Goal: Contribute content: Add original content to the website for others to see

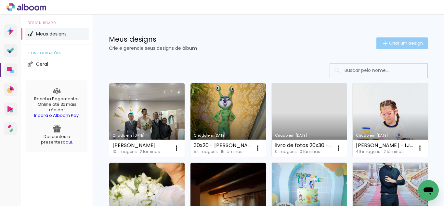
click at [381, 40] on iron-icon at bounding box center [385, 43] width 8 height 8
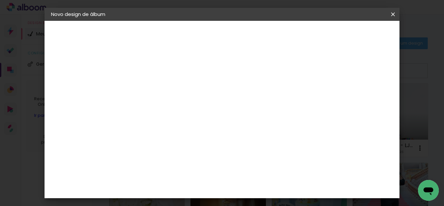
click at [157, 87] on input at bounding box center [157, 87] width 0 height 10
click at [157, 89] on input "20x25 - LUDUVINA - EVENTOS" at bounding box center [157, 87] width 0 height 10
type input "20x25 - LUDUVINA CASAMENTO - EVENTOS"
type paper-input "20x25 - LUDUVINA CASAMENTO - EVENTOS"
click at [224, 31] on paper-button "Avançar" at bounding box center [208, 34] width 32 height 11
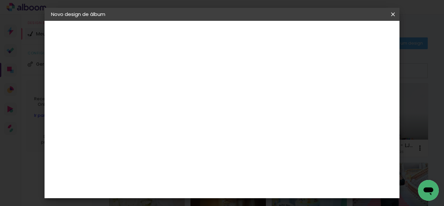
click at [276, 104] on paper-item "Tamanho Livre" at bounding box center [247, 99] width 62 height 14
drag, startPoint x: 309, startPoint y: 101, endPoint x: 312, endPoint y: 97, distance: 4.9
click at [0, 0] on slot "Tamanho Livre" at bounding box center [0, 0] width 0 height 0
click at [279, 39] on paper-button "Avançar" at bounding box center [263, 34] width 32 height 11
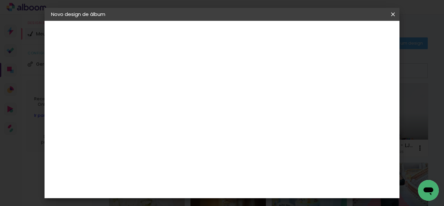
drag, startPoint x: 261, startPoint y: 176, endPoint x: 254, endPoint y: 176, distance: 6.5
click at [254, 176] on input "60" at bounding box center [257, 176] width 17 height 10
type input "25"
type paper-input "25"
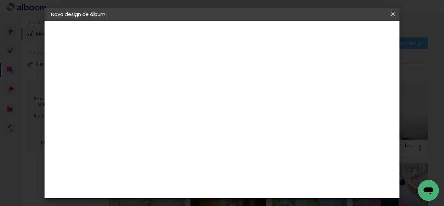
drag, startPoint x: 193, startPoint y: 115, endPoint x: 188, endPoint y: 115, distance: 4.9
click at [188, 115] on input "30" at bounding box center [189, 114] width 17 height 10
type input "25"
type paper-input "25"
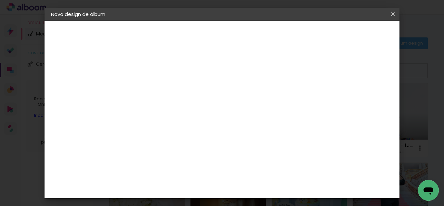
click at [267, 185] on div "cm" at bounding box center [270, 186] width 8 height 10
type input "2"
type input "40"
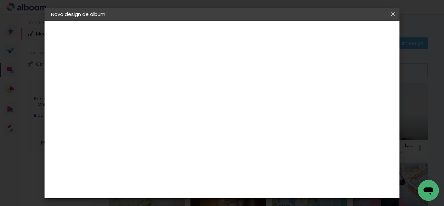
type paper-input "40"
click at [323, 36] on span "Iniciar design" at bounding box center [309, 34] width 30 height 5
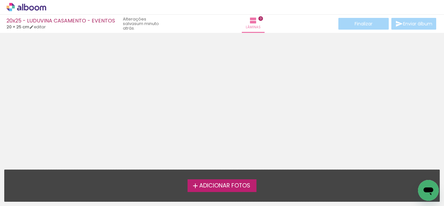
click at [214, 185] on span "Adicionar Fotos" at bounding box center [224, 186] width 51 height 6
click at [0, 0] on input "file" at bounding box center [0, 0] width 0 height 0
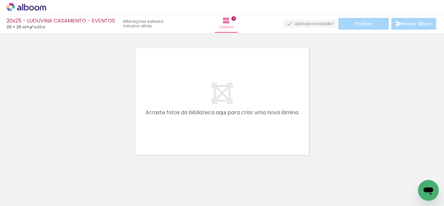
scroll to position [8, 0]
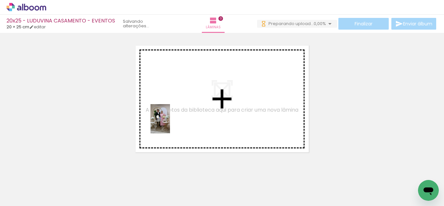
drag, startPoint x: 67, startPoint y: 188, endPoint x: 170, endPoint y: 123, distance: 121.0
click at [170, 123] on quentale-workspace at bounding box center [222, 103] width 444 height 206
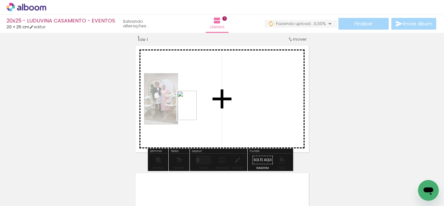
drag, startPoint x: 118, startPoint y: 173, endPoint x: 197, endPoint y: 110, distance: 100.8
click at [197, 110] on quentale-workspace at bounding box center [222, 103] width 444 height 206
drag, startPoint x: 175, startPoint y: 181, endPoint x: 245, endPoint y: 113, distance: 96.8
click at [245, 113] on quentale-workspace at bounding box center [222, 103] width 444 height 206
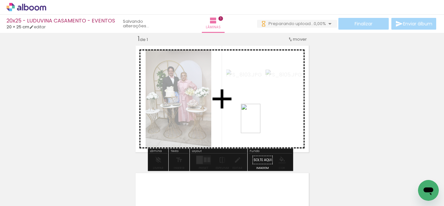
drag, startPoint x: 217, startPoint y: 198, endPoint x: 260, endPoint y: 123, distance: 86.2
click at [260, 123] on quentale-workspace at bounding box center [222, 103] width 444 height 206
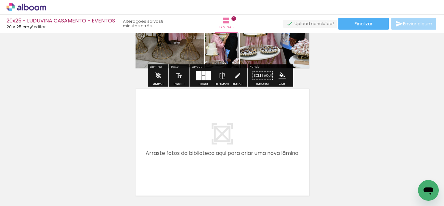
scroll to position [97, 0]
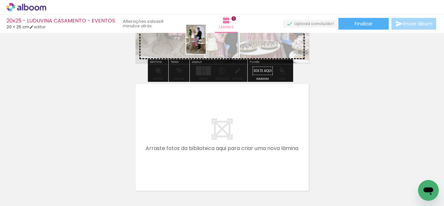
drag, startPoint x: 147, startPoint y: 189, endPoint x: 206, endPoint y: 44, distance: 156.8
click at [206, 44] on quentale-workspace at bounding box center [222, 103] width 444 height 206
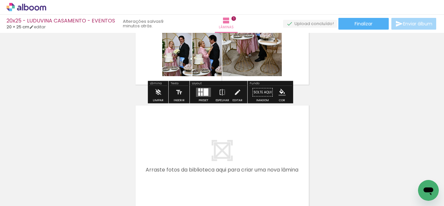
scroll to position [65, 0]
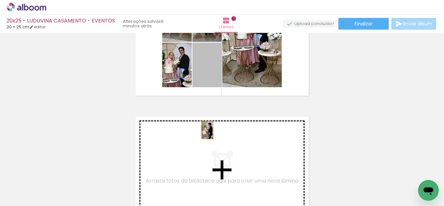
drag, startPoint x: 202, startPoint y: 74, endPoint x: 204, endPoint y: 131, distance: 56.6
click at [204, 131] on div "Inserir lâmina 1 de 1" at bounding box center [222, 97] width 444 height 255
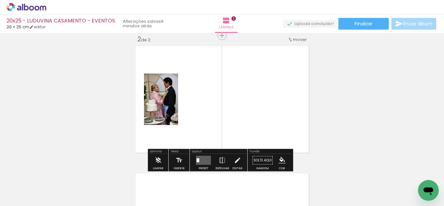
scroll to position [136, 0]
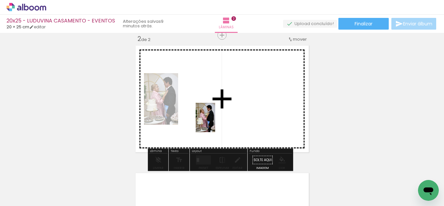
drag, startPoint x: 235, startPoint y: 177, endPoint x: 215, endPoint y: 122, distance: 58.3
click at [215, 122] on quentale-workspace at bounding box center [222, 103] width 444 height 206
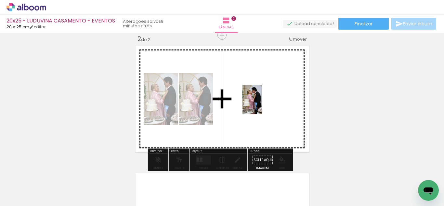
drag, startPoint x: 280, startPoint y: 152, endPoint x: 262, endPoint y: 104, distance: 51.4
click at [262, 104] on quentale-workspace at bounding box center [222, 103] width 444 height 206
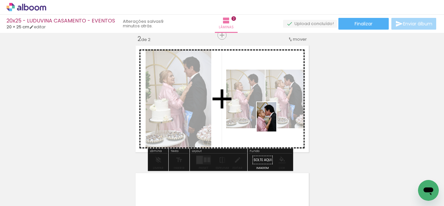
drag, startPoint x: 318, startPoint y: 181, endPoint x: 275, endPoint y: 120, distance: 74.9
click at [275, 120] on quentale-workspace at bounding box center [222, 103] width 444 height 206
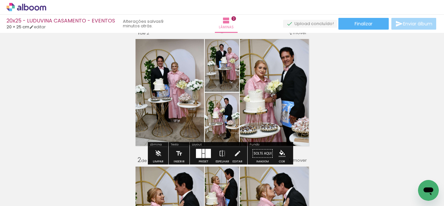
scroll to position [6, 0]
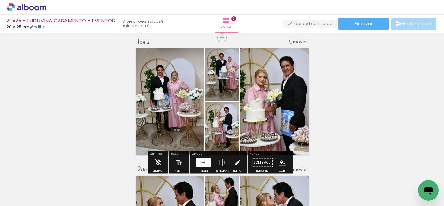
click at [202, 160] on div at bounding box center [203, 160] width 3 height 4
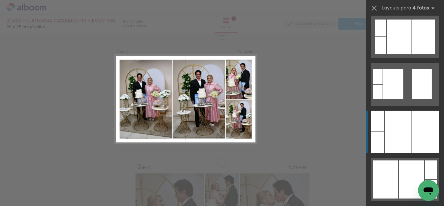
scroll to position [325, 0]
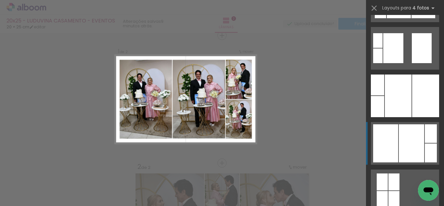
click at [405, 150] on div at bounding box center [411, 143] width 25 height 38
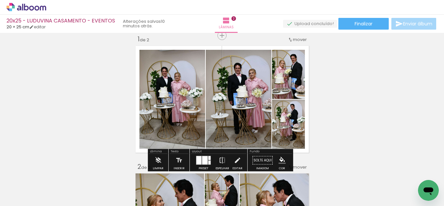
click at [174, 108] on quentale-photo at bounding box center [172, 99] width 66 height 99
click at [238, 160] on iron-icon at bounding box center [237, 160] width 7 height 13
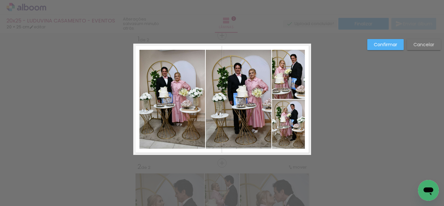
scroll to position [8, 0]
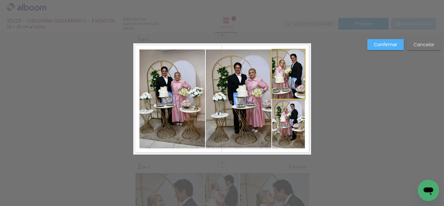
click at [276, 80] on quentale-photo at bounding box center [288, 73] width 33 height 49
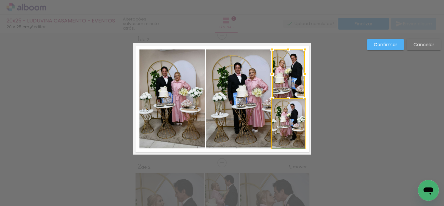
click at [274, 114] on quentale-photo at bounding box center [288, 123] width 33 height 49
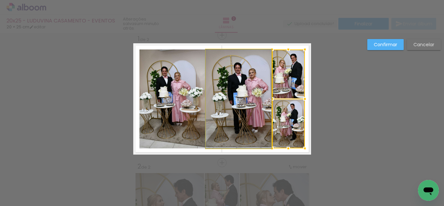
click at [249, 101] on quentale-photo at bounding box center [239, 98] width 66 height 99
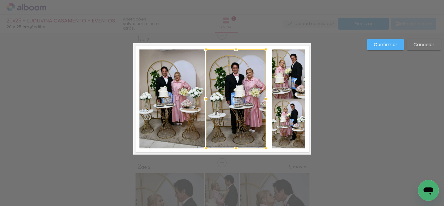
drag, startPoint x: 267, startPoint y: 98, endPoint x: 262, endPoint y: 99, distance: 5.2
click at [262, 99] on div at bounding box center [266, 98] width 13 height 13
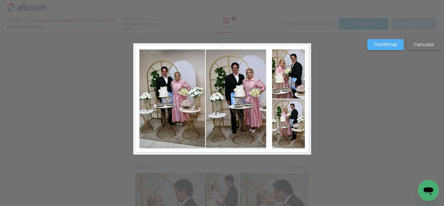
click at [191, 101] on quentale-photo at bounding box center [172, 98] width 66 height 99
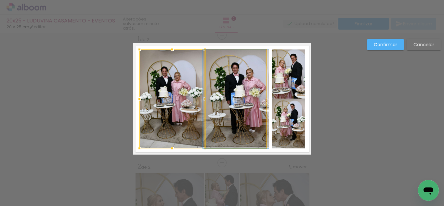
click at [231, 101] on quentale-photo at bounding box center [236, 98] width 60 height 99
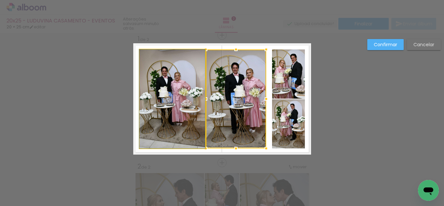
drag, startPoint x: 171, startPoint y: 104, endPoint x: 181, endPoint y: 105, distance: 9.5
click at [171, 104] on quentale-photo at bounding box center [172, 98] width 66 height 99
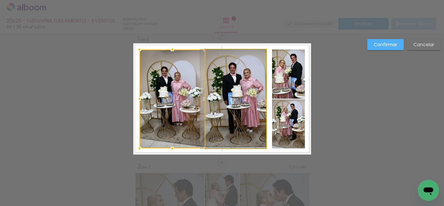
drag, startPoint x: 238, startPoint y: 110, endPoint x: 233, endPoint y: 110, distance: 4.9
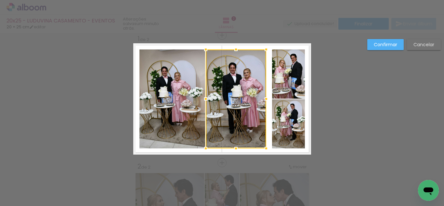
click at [279, 88] on quentale-photo at bounding box center [288, 73] width 33 height 49
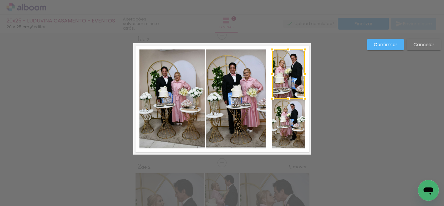
drag, startPoint x: 277, startPoint y: 114, endPoint x: 273, endPoint y: 110, distance: 5.5
click at [277, 114] on quentale-photo at bounding box center [288, 123] width 33 height 49
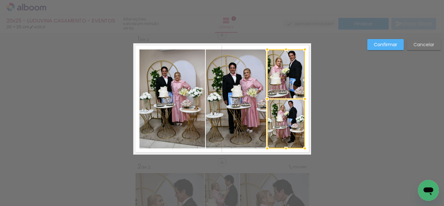
drag, startPoint x: 268, startPoint y: 100, endPoint x: 263, endPoint y: 101, distance: 5.0
click at [263, 101] on div at bounding box center [267, 98] width 13 height 13
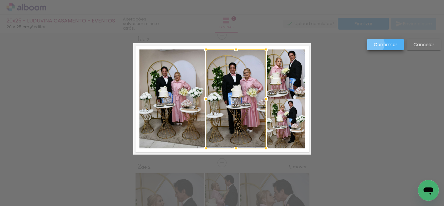
click at [0, 0] on slot "Confirmar" at bounding box center [0, 0] width 0 height 0
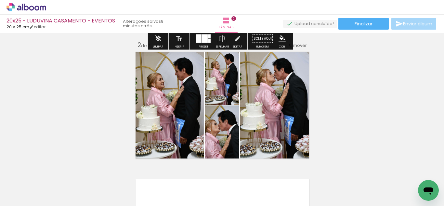
scroll to position [138, 0]
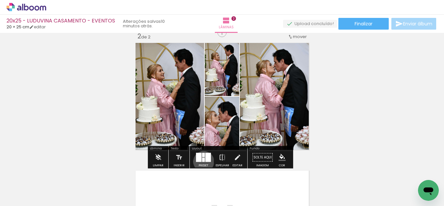
click at [202, 161] on div at bounding box center [203, 160] width 3 height 4
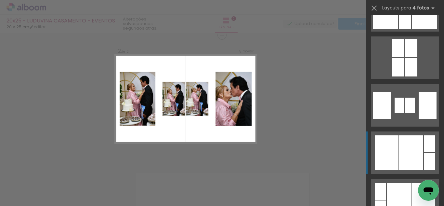
scroll to position [1332, 0]
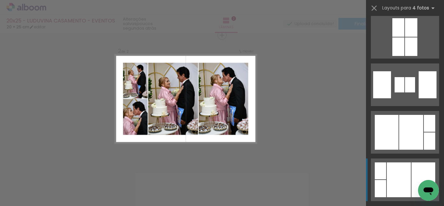
click at [389, 183] on div at bounding box center [399, 179] width 24 height 35
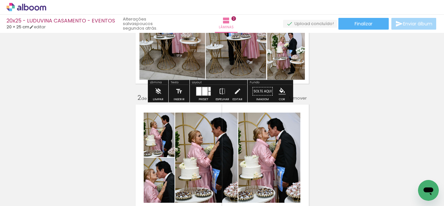
scroll to position [136, 0]
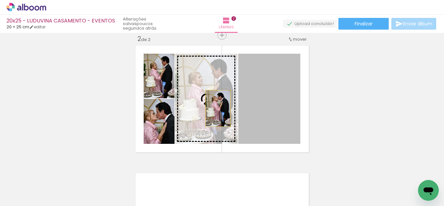
drag, startPoint x: 255, startPoint y: 108, endPoint x: 207, endPoint y: 108, distance: 47.8
click at [0, 0] on slot at bounding box center [0, 0] width 0 height 0
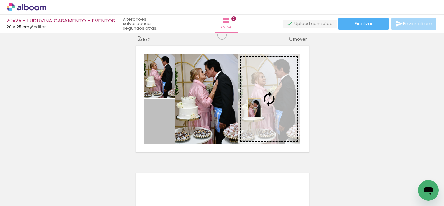
drag, startPoint x: 167, startPoint y: 129, endPoint x: 252, endPoint y: 108, distance: 87.1
click at [0, 0] on slot at bounding box center [0, 0] width 0 height 0
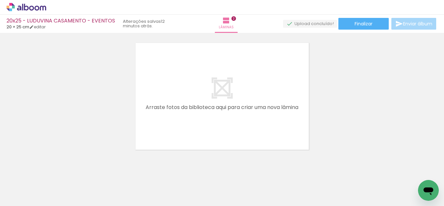
scroll to position [0, 218]
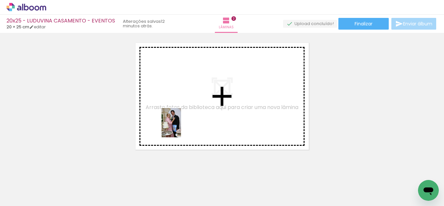
drag, startPoint x: 151, startPoint y: 186, endPoint x: 181, endPoint y: 127, distance: 65.3
click at [181, 127] on quentale-workspace at bounding box center [222, 103] width 444 height 206
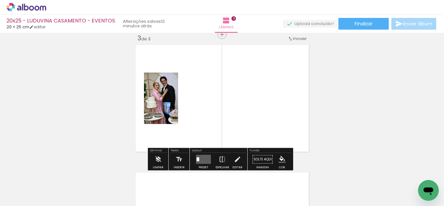
scroll to position [263, 0]
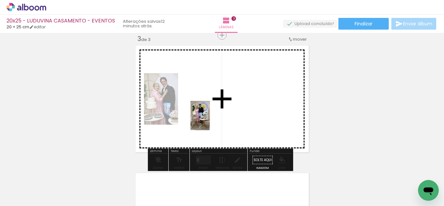
drag, startPoint x: 216, startPoint y: 175, endPoint x: 210, endPoint y: 120, distance: 55.6
click at [210, 120] on quentale-workspace at bounding box center [222, 103] width 444 height 206
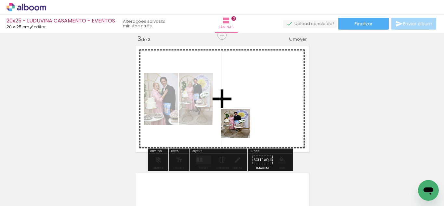
drag, startPoint x: 255, startPoint y: 185, endPoint x: 239, endPoint y: 121, distance: 66.0
click at [239, 121] on quentale-workspace at bounding box center [222, 103] width 444 height 206
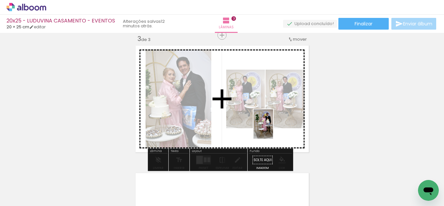
drag, startPoint x: 294, startPoint y: 185, endPoint x: 273, endPoint y: 129, distance: 59.9
click at [273, 129] on quentale-workspace at bounding box center [222, 103] width 444 height 206
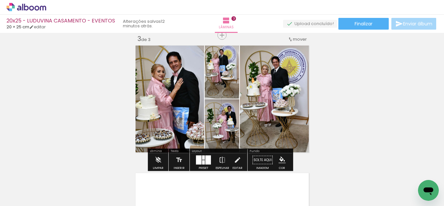
scroll to position [296, 0]
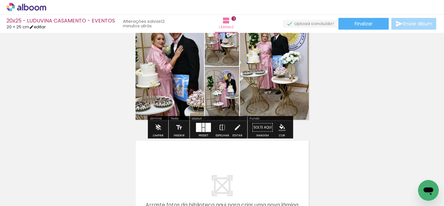
click at [43, 29] on link "editar" at bounding box center [37, 27] width 16 height 6
type input "25"
type input "40"
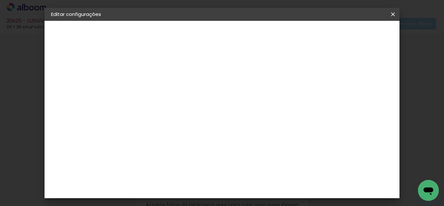
click at [207, 40] on paper-button "Voltar" at bounding box center [193, 34] width 26 height 11
click at [391, 15] on iron-icon at bounding box center [393, 14] width 8 height 6
click at [0, 0] on slot "Voltar" at bounding box center [0, 0] width 0 height 0
click at [390, 19] on paper-icon-button at bounding box center [392, 14] width 13 height 12
click at [392, 13] on iron-icon at bounding box center [393, 14] width 8 height 6
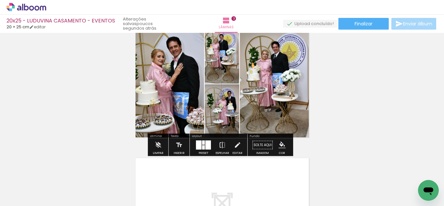
scroll to position [292, 0]
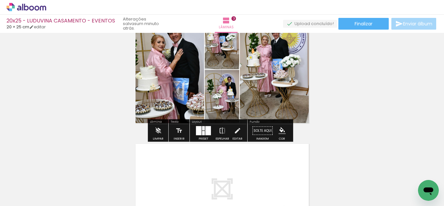
click at [202, 137] on div at bounding box center [204, 130] width 18 height 13
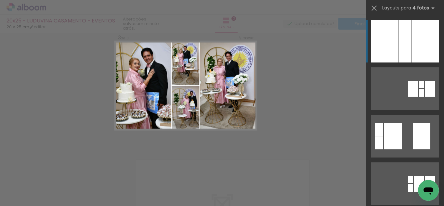
scroll to position [263, 0]
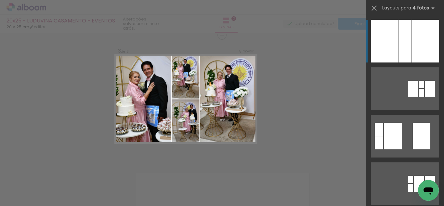
click at [320, 113] on div "Confirmar Cancelar" at bounding box center [222, 32] width 444 height 525
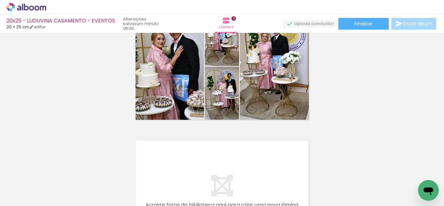
scroll to position [0, 346]
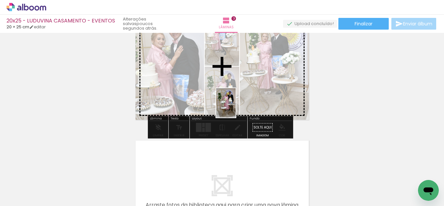
drag, startPoint x: 201, startPoint y: 193, endPoint x: 235, endPoint y: 100, distance: 98.2
click at [235, 100] on quentale-workspace at bounding box center [222, 103] width 444 height 206
